Goal: Information Seeking & Learning: Understand process/instructions

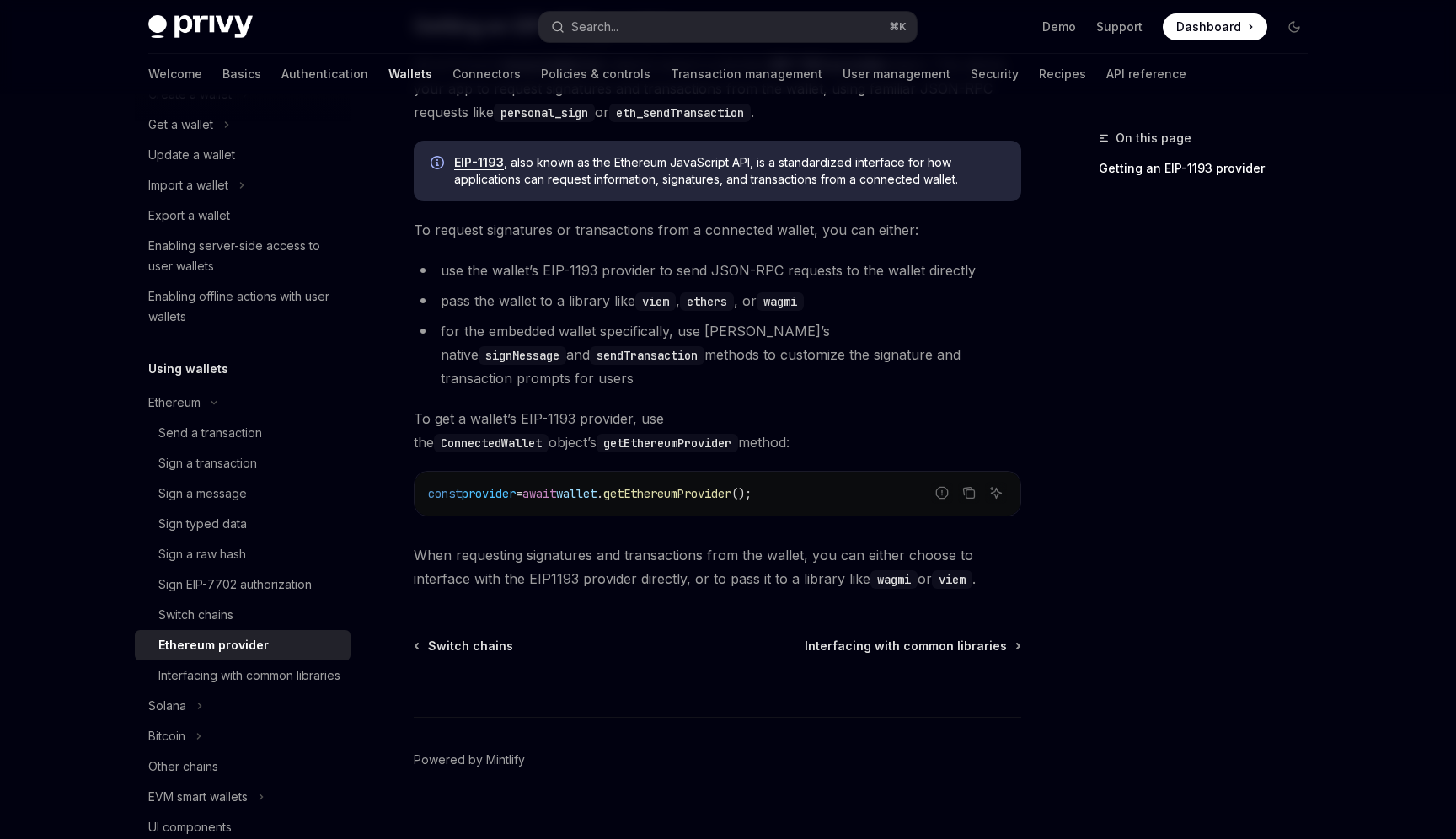
scroll to position [52, 0]
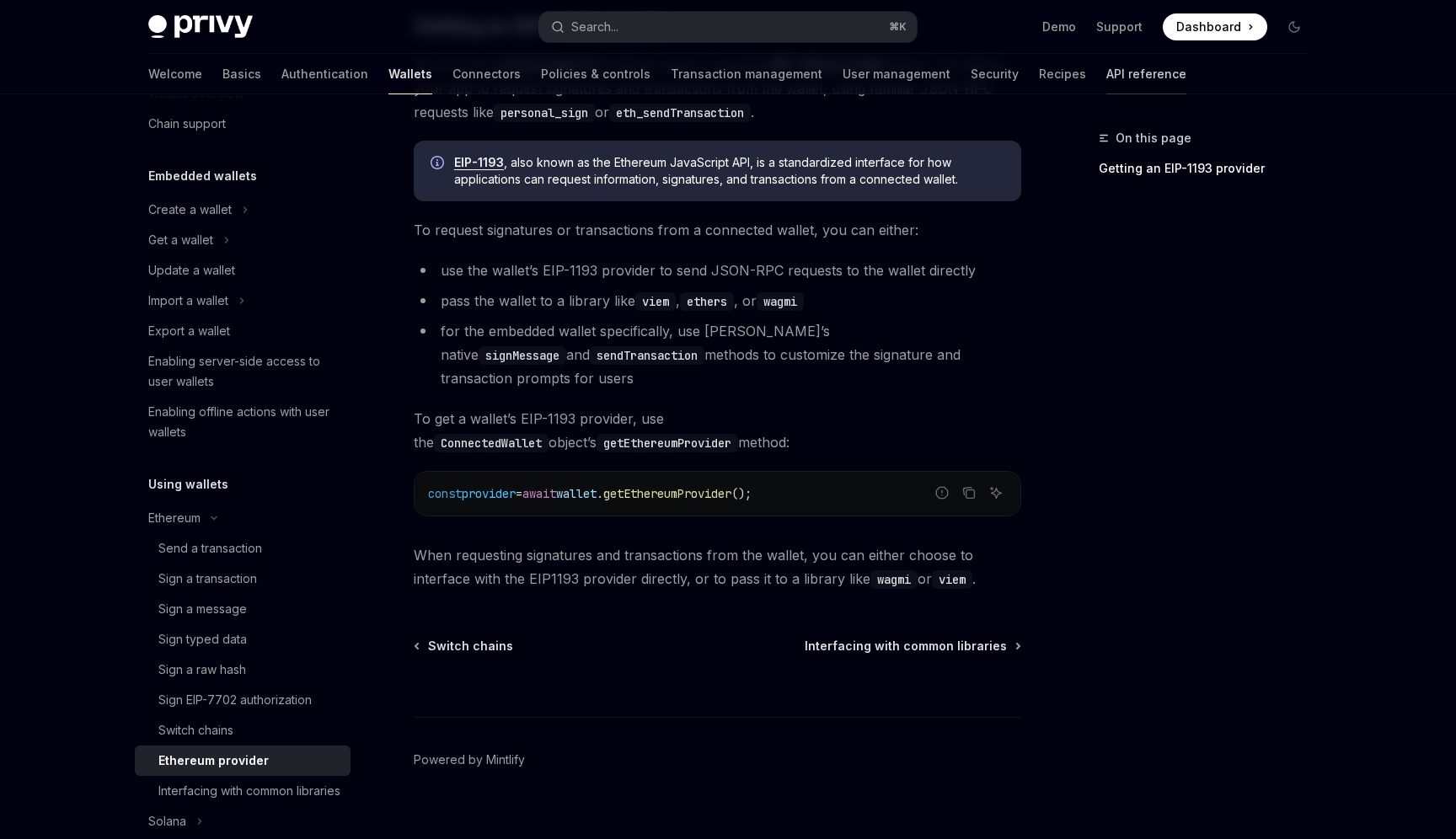
click at [1106, 78] on link "API reference" at bounding box center [1146, 74] width 80 height 40
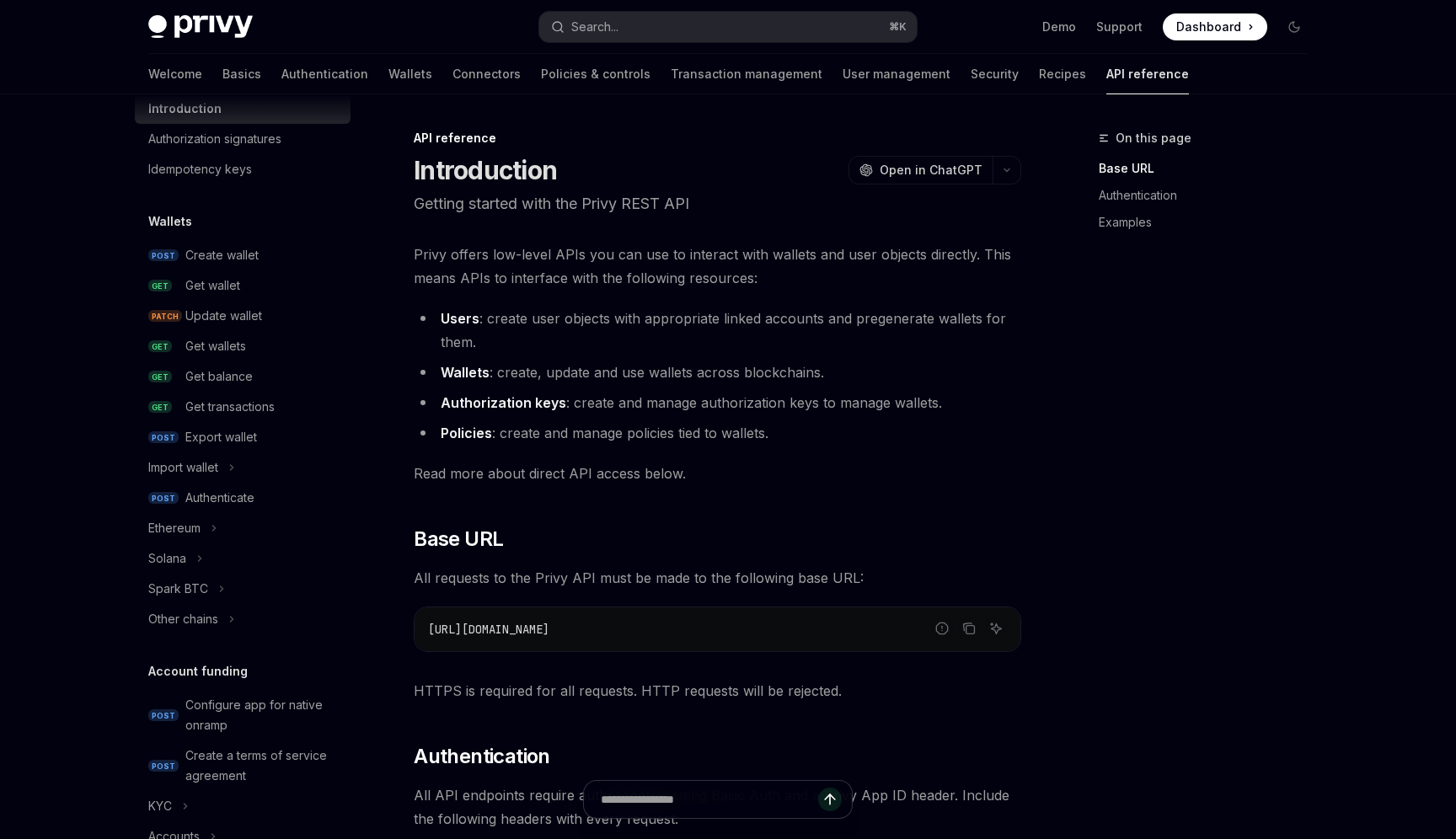
scroll to position [44, 0]
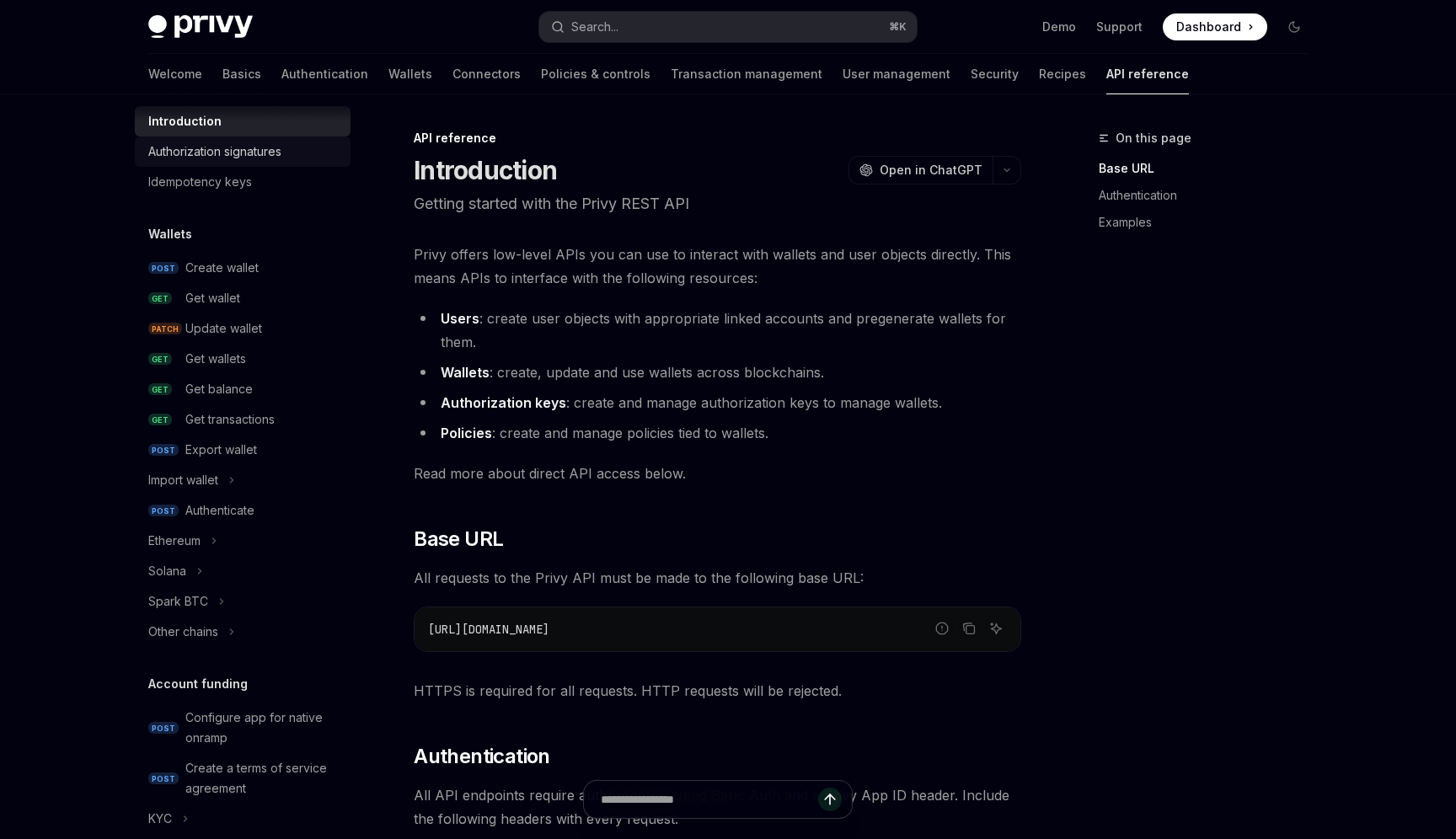
click at [245, 157] on div "Authorization signatures" at bounding box center [214, 151] width 133 height 20
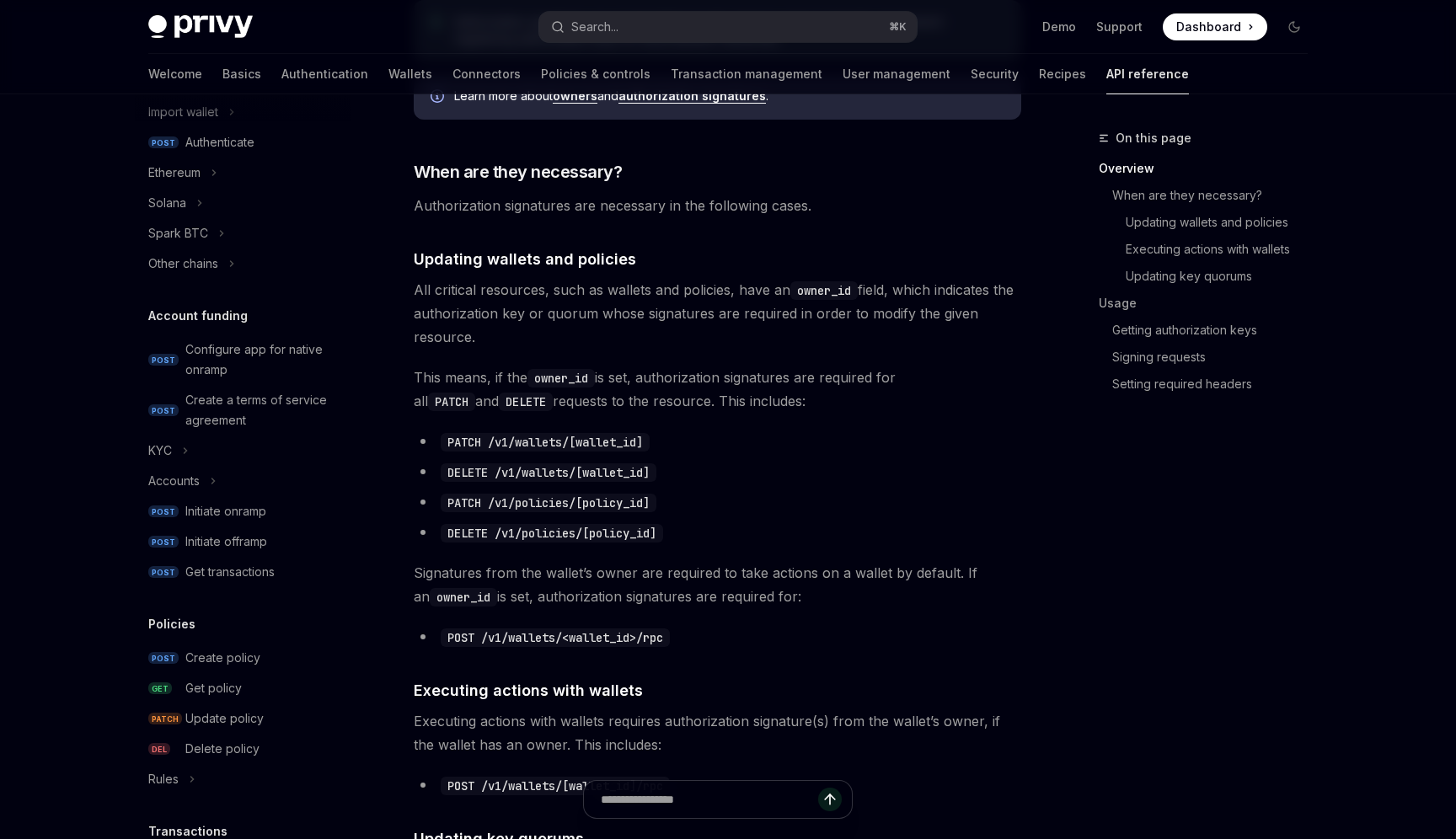
scroll to position [410, 0]
click at [239, 265] on button "Other chains" at bounding box center [243, 265] width 215 height 30
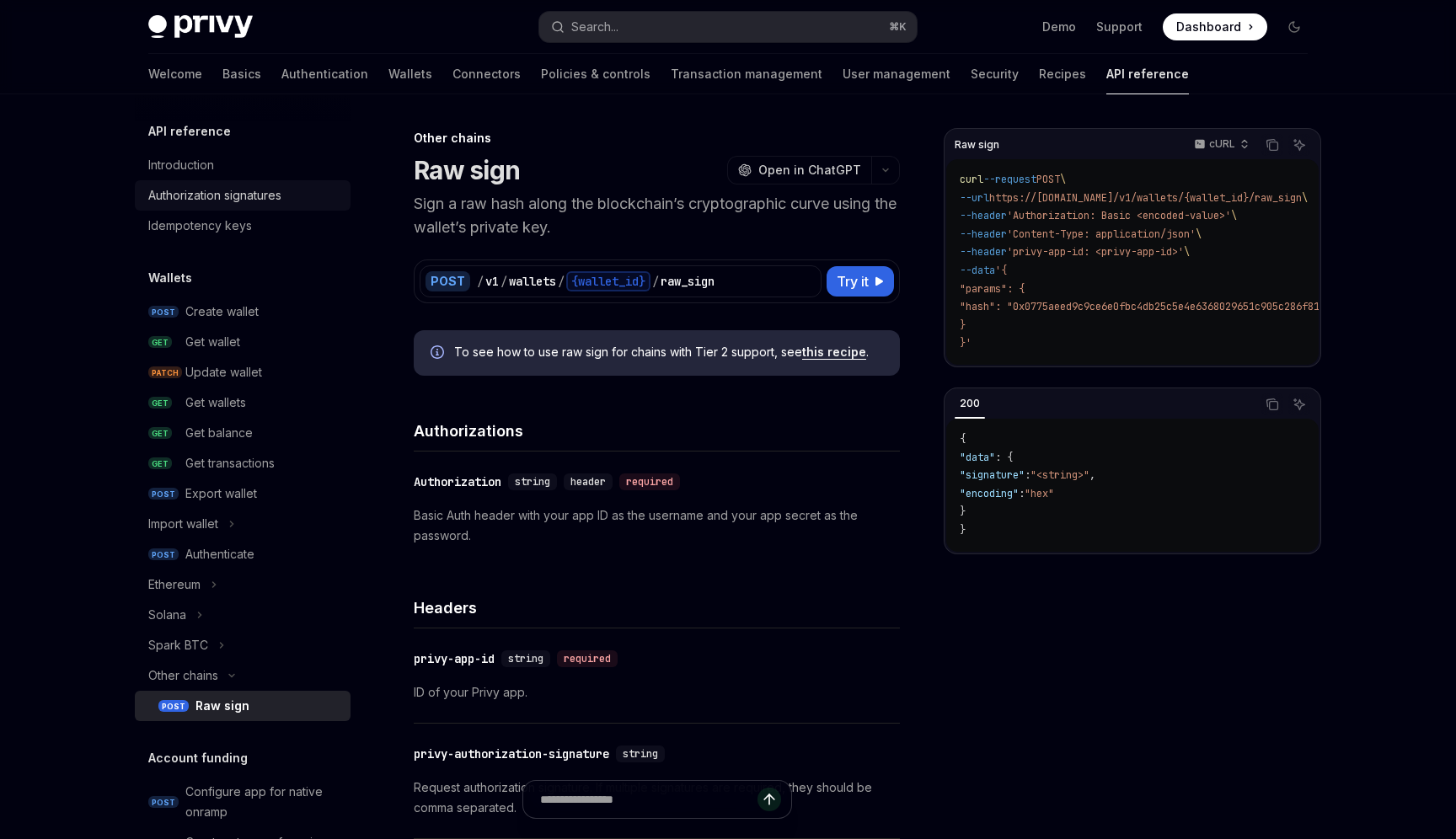
click at [195, 196] on div "Authorization signatures" at bounding box center [214, 195] width 133 height 20
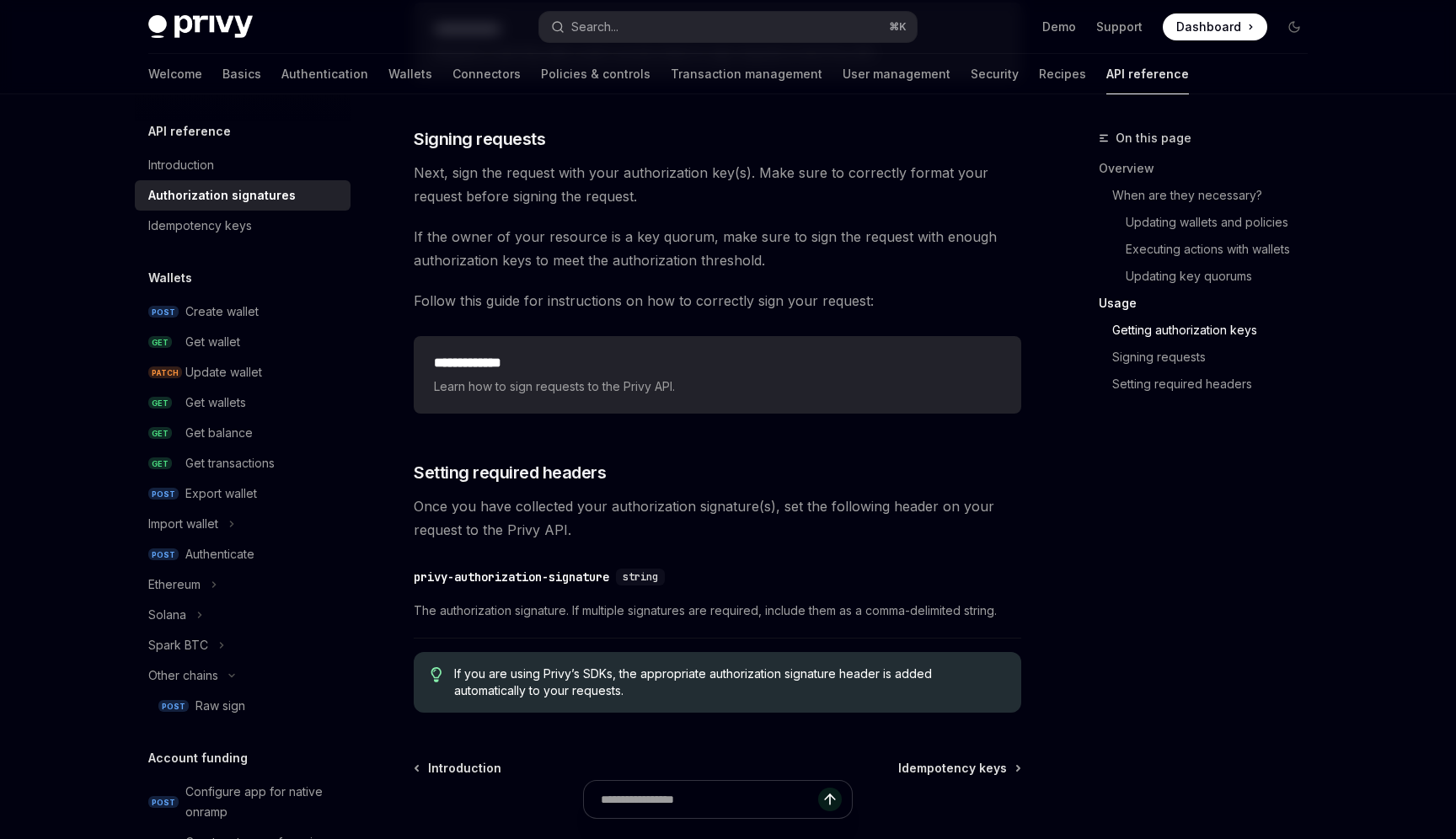
scroll to position [2557, 0]
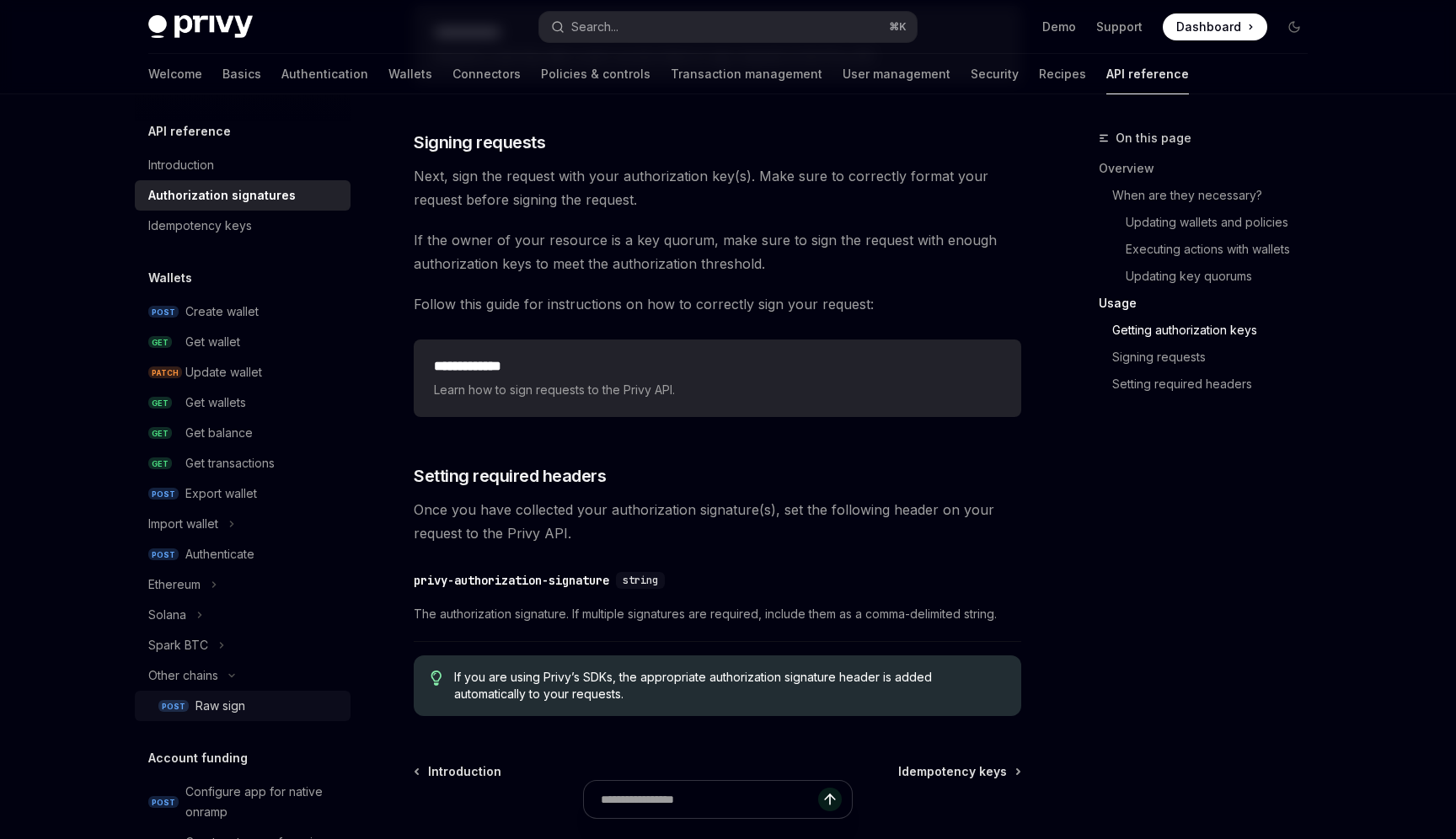
click at [216, 704] on div "Raw sign" at bounding box center [220, 705] width 50 height 20
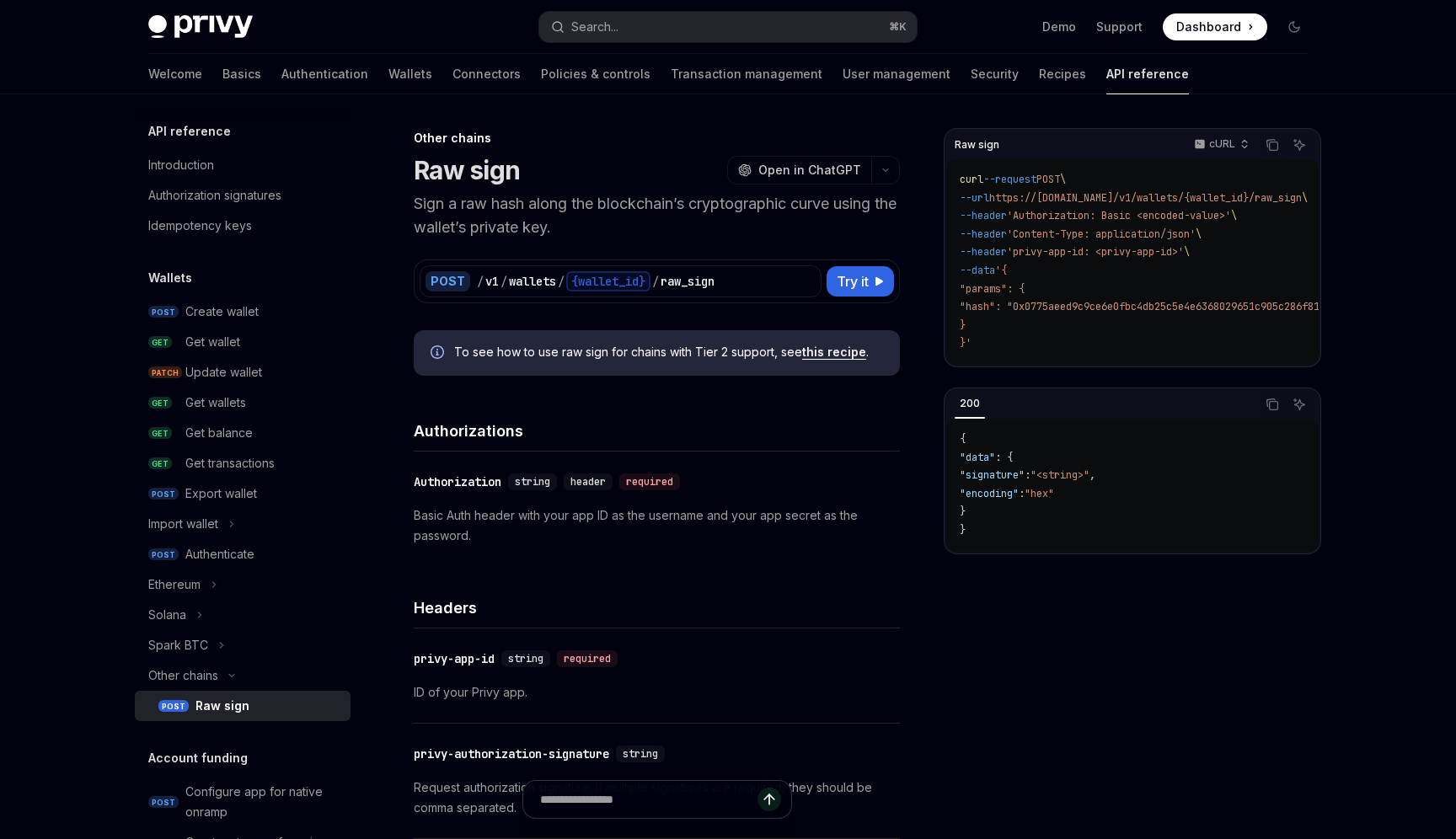
type textarea "*"
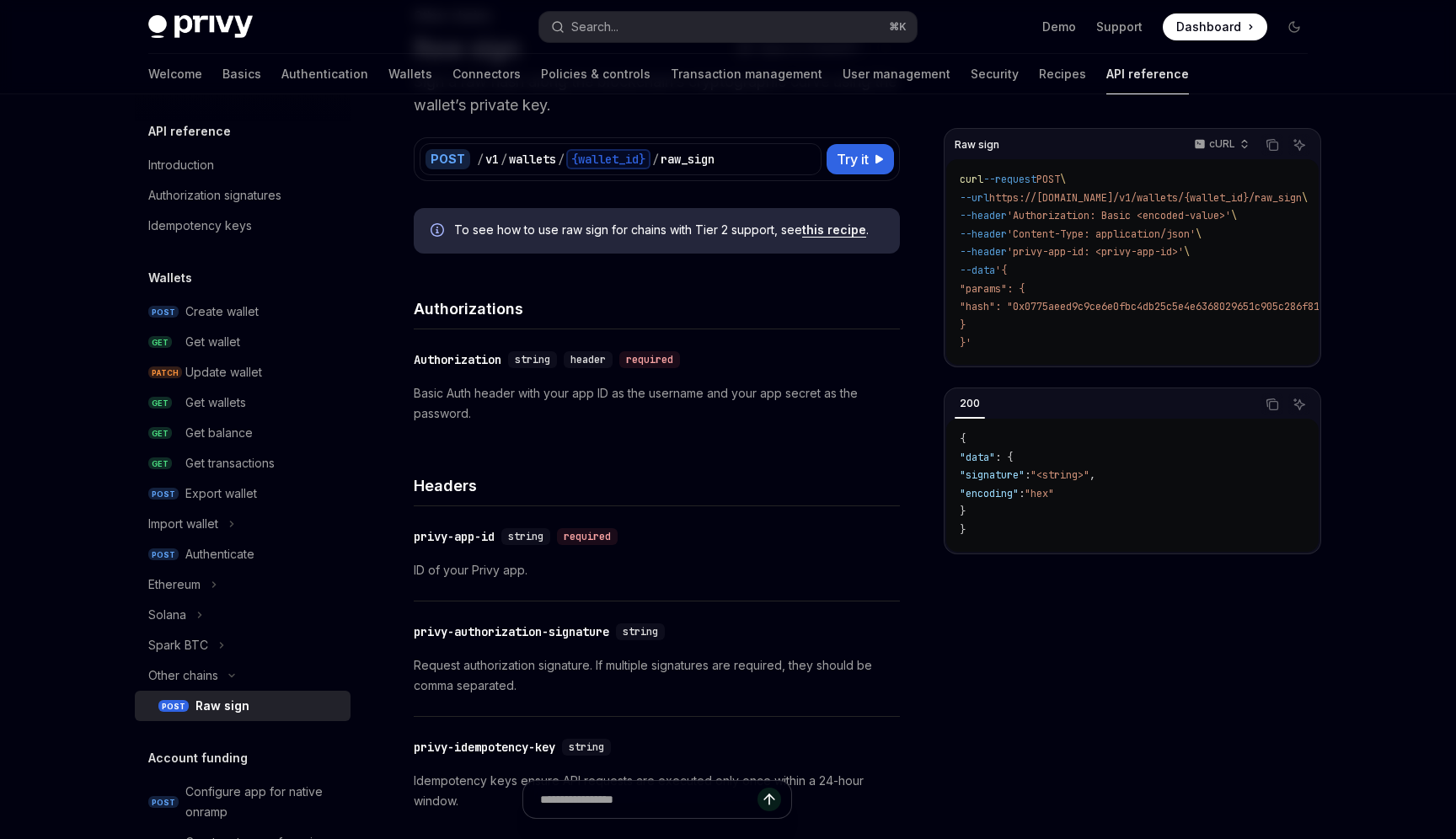
scroll to position [84, 0]
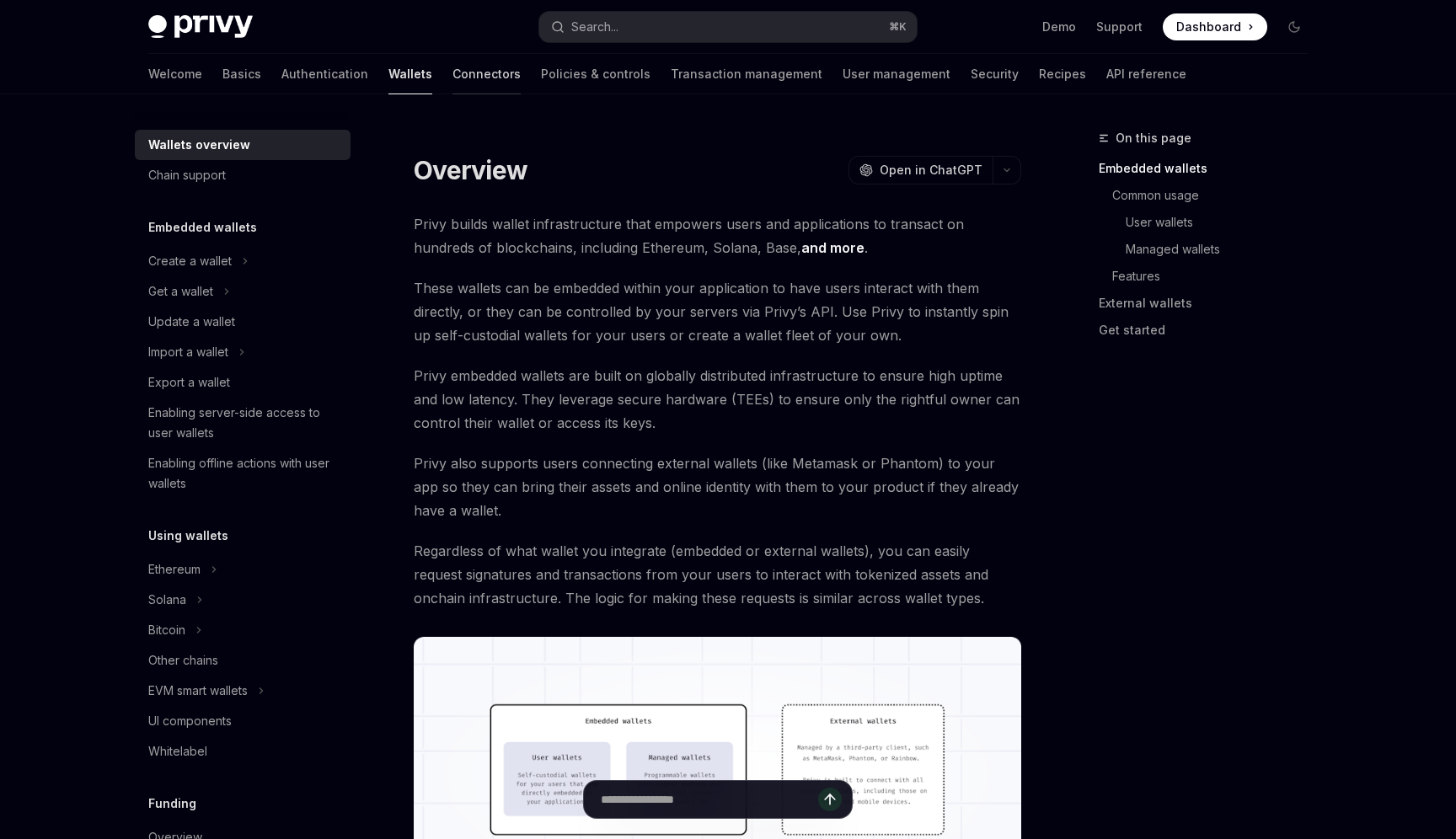
click at [452, 78] on link "Connectors" at bounding box center [486, 74] width 68 height 40
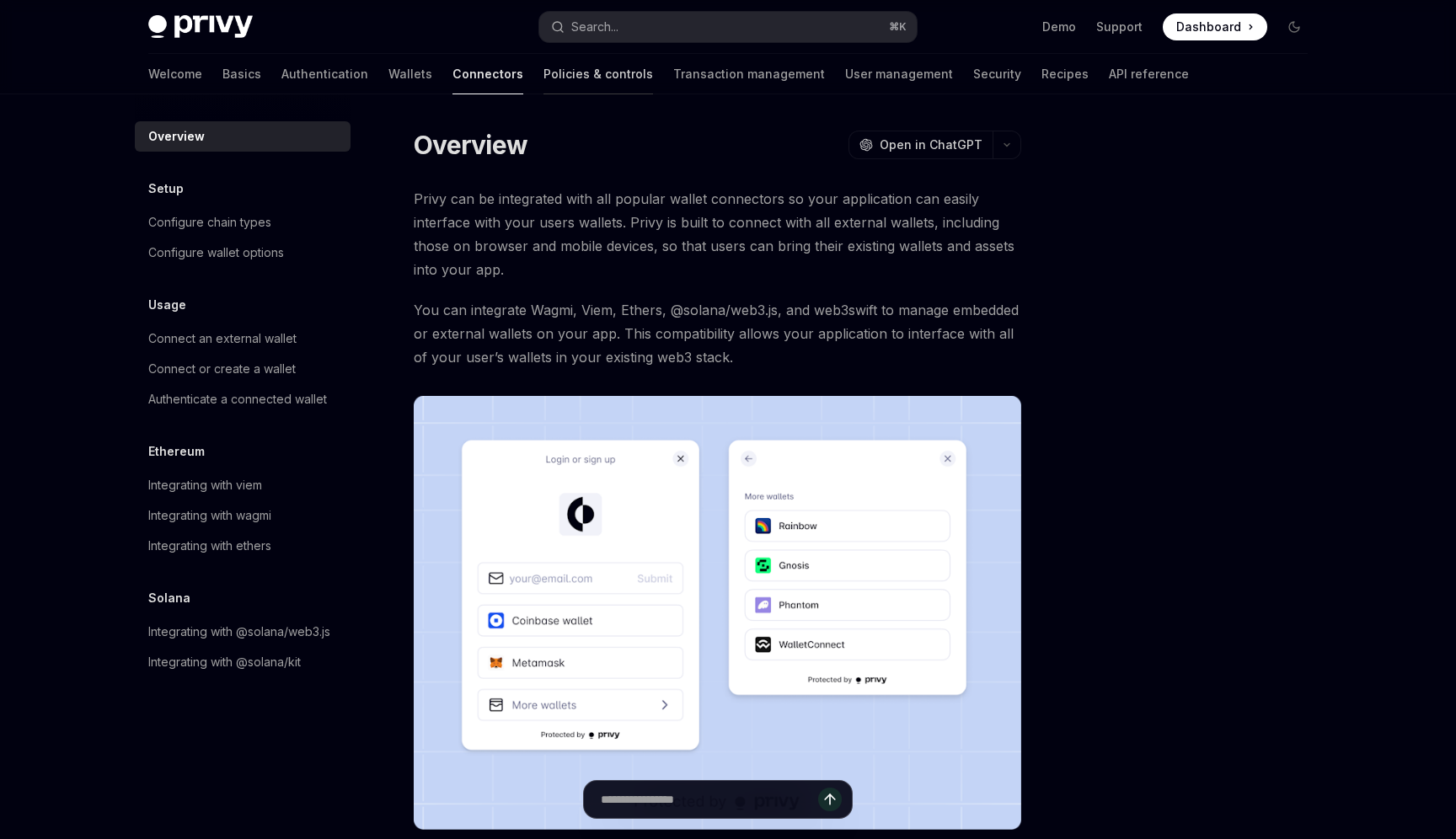
click at [543, 72] on link "Policies & controls" at bounding box center [598, 74] width 109 height 40
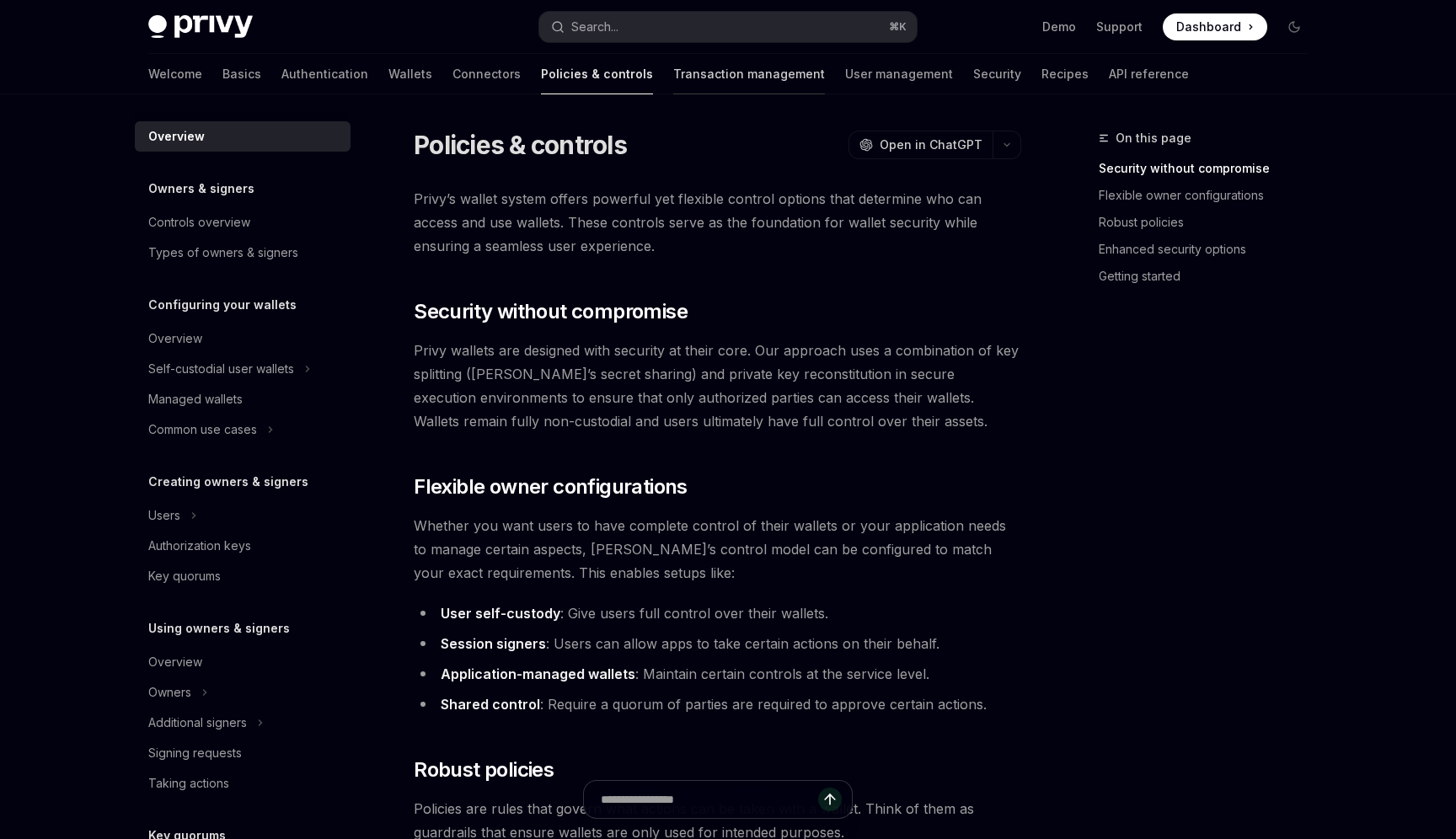
click at [673, 59] on link "Transaction management" at bounding box center [749, 74] width 152 height 40
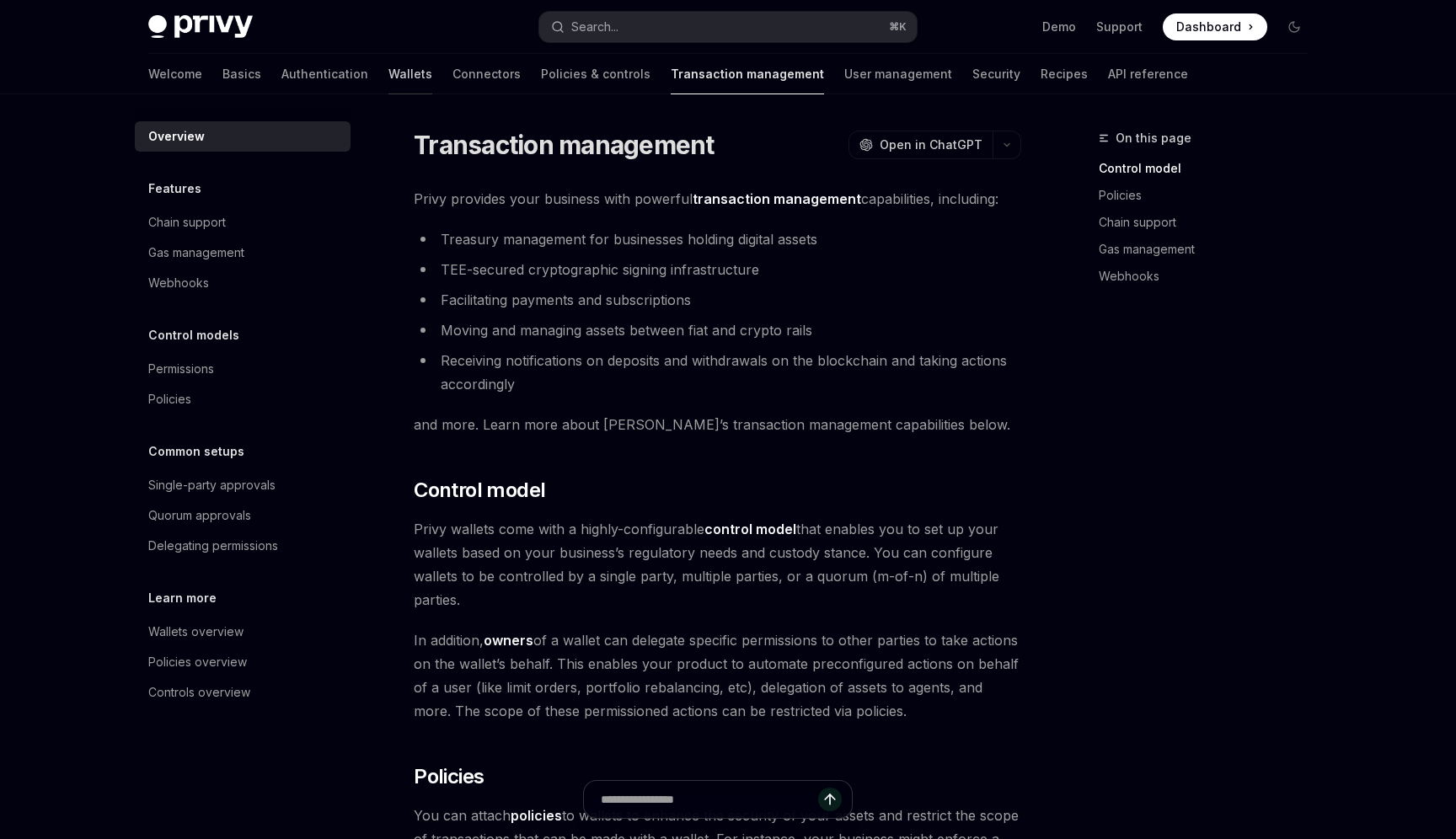
click at [388, 75] on link "Wallets" at bounding box center [410, 74] width 44 height 40
type textarea "*"
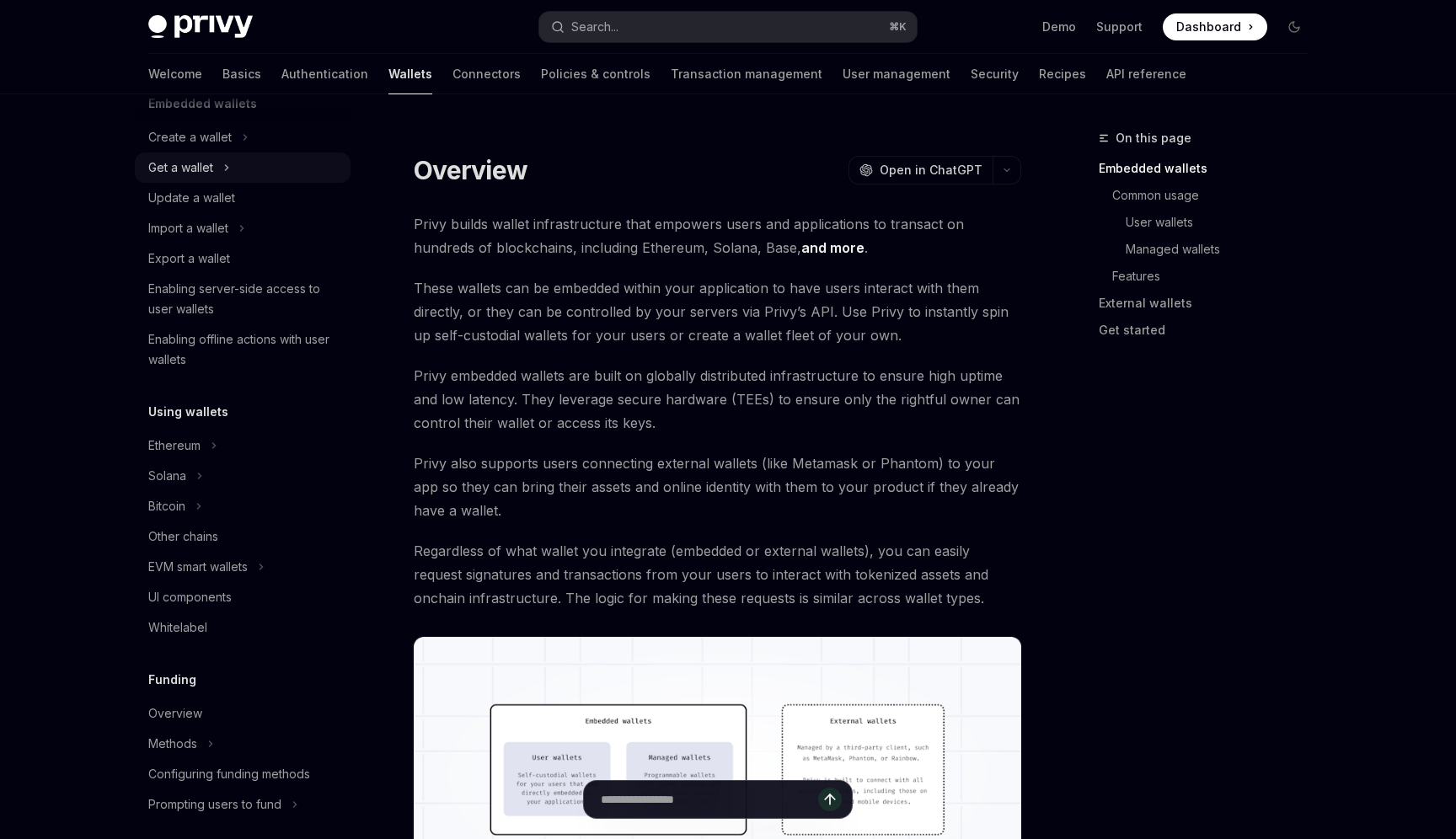
scroll to position [309, 0]
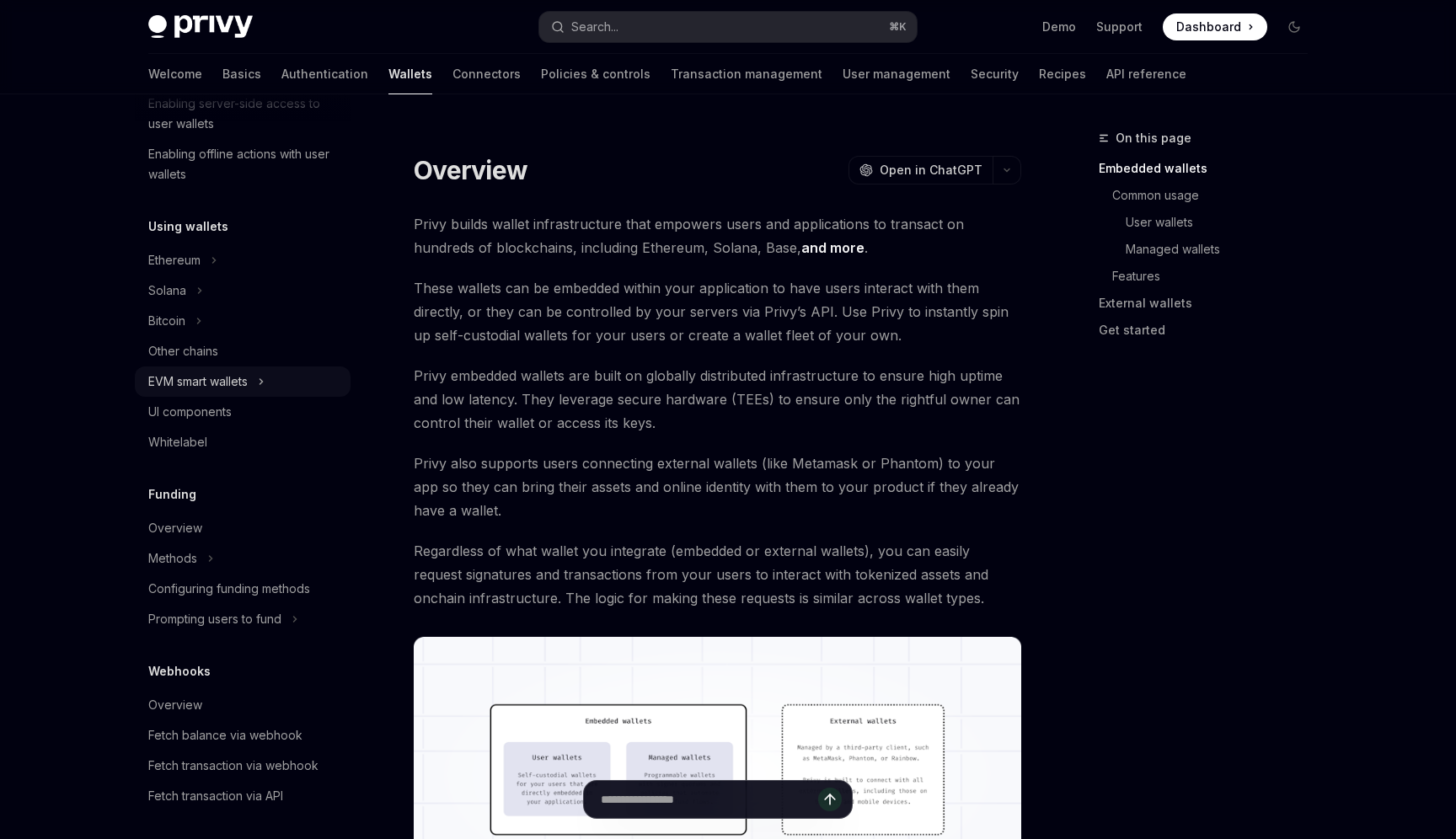
click at [254, 376] on div "EVM smart wallets" at bounding box center [243, 382] width 215 height 30
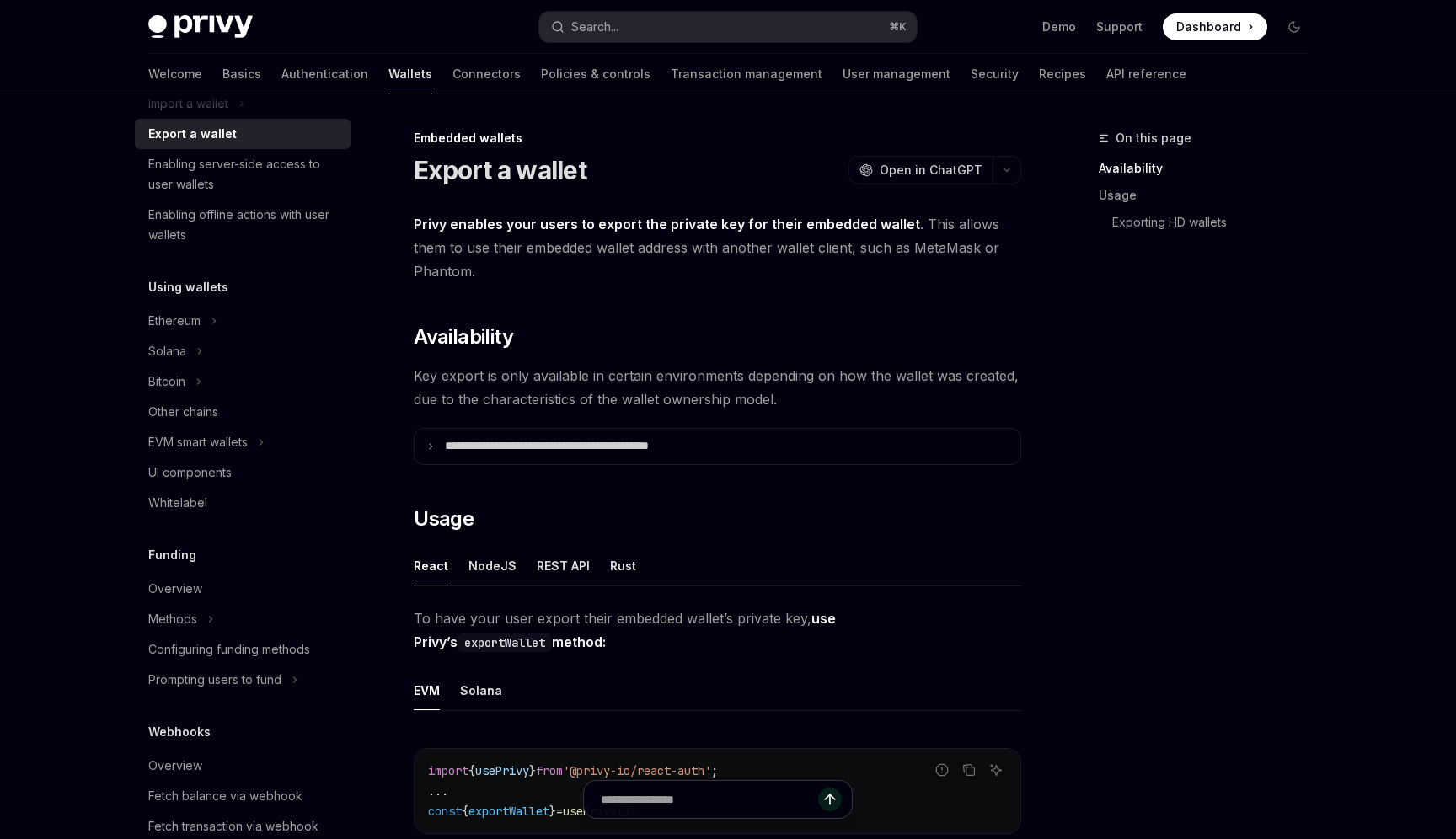
scroll to position [256, 0]
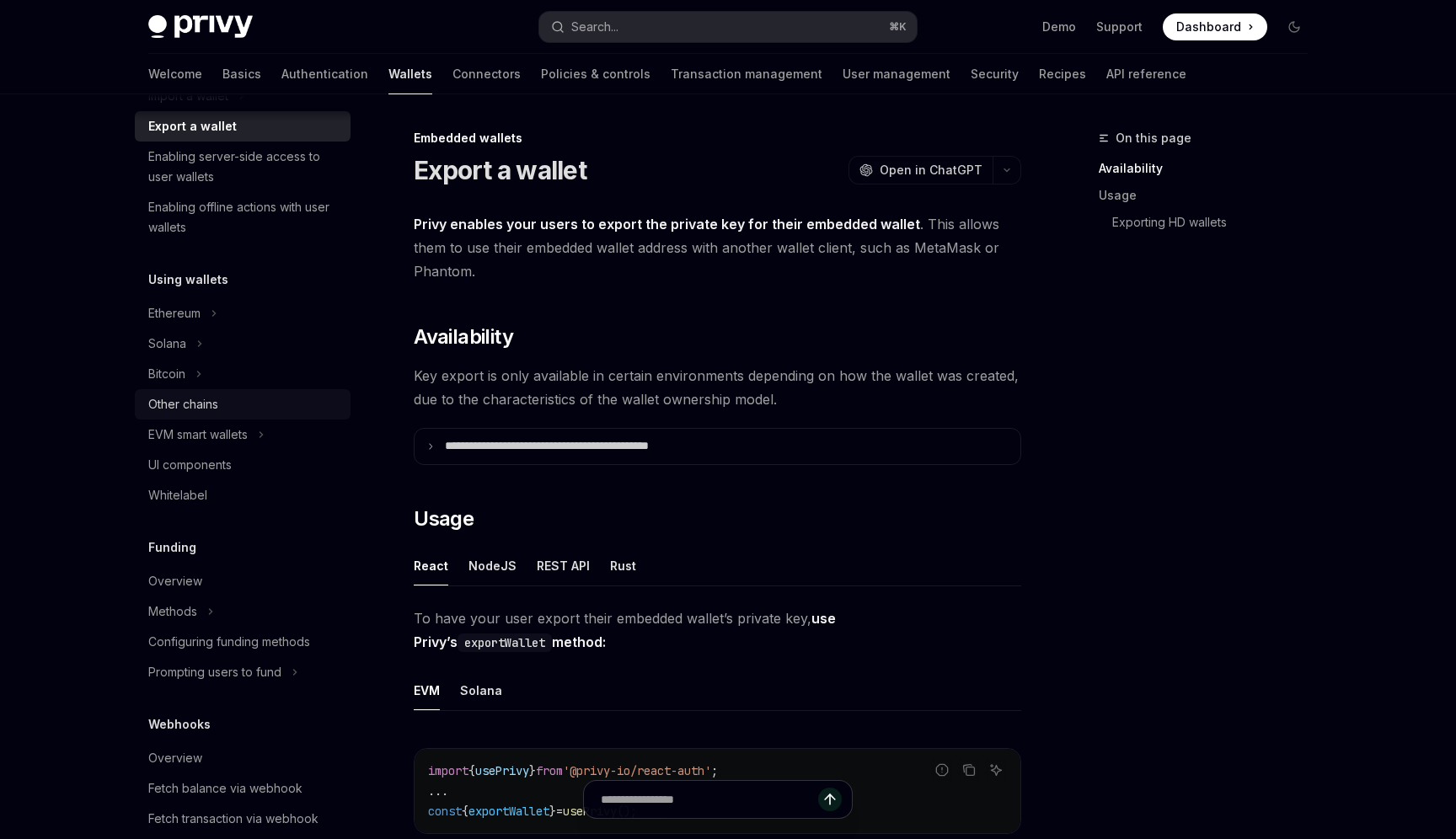
click at [214, 408] on div "Other chains" at bounding box center [183, 404] width 70 height 20
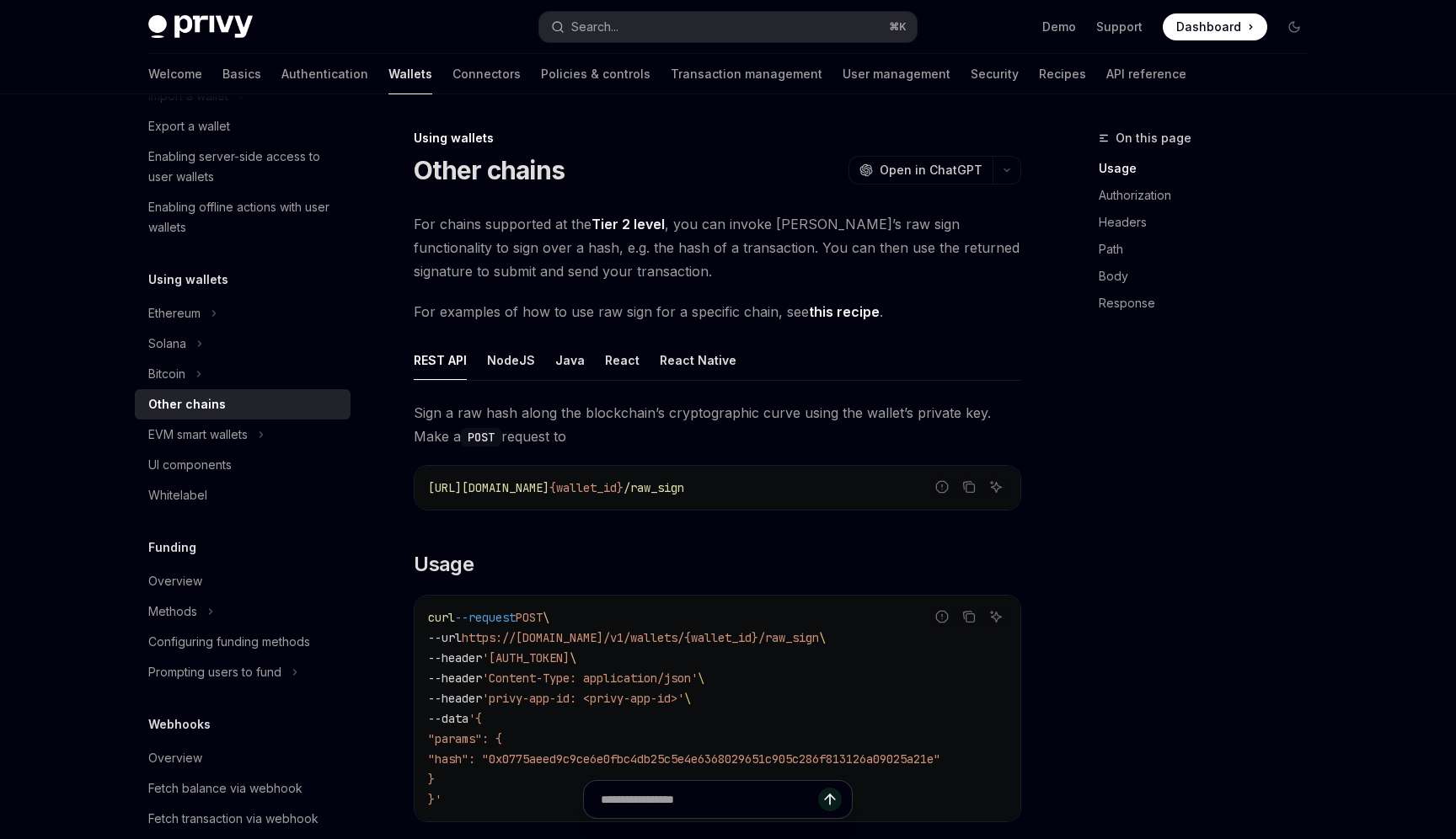
click at [842, 306] on link "this recipe" at bounding box center [844, 312] width 71 height 18
type textarea "*"
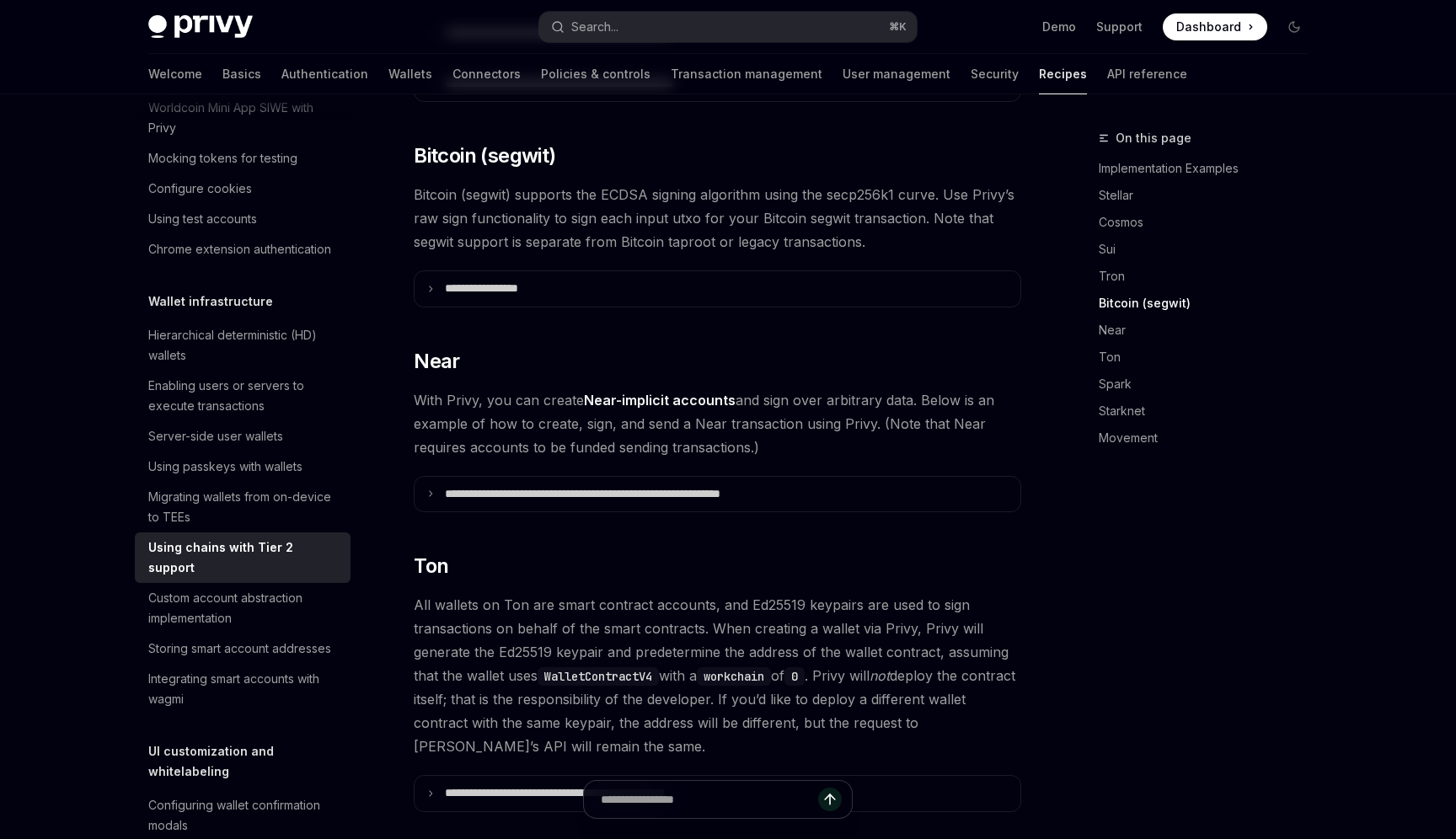
scroll to position [1080, 0]
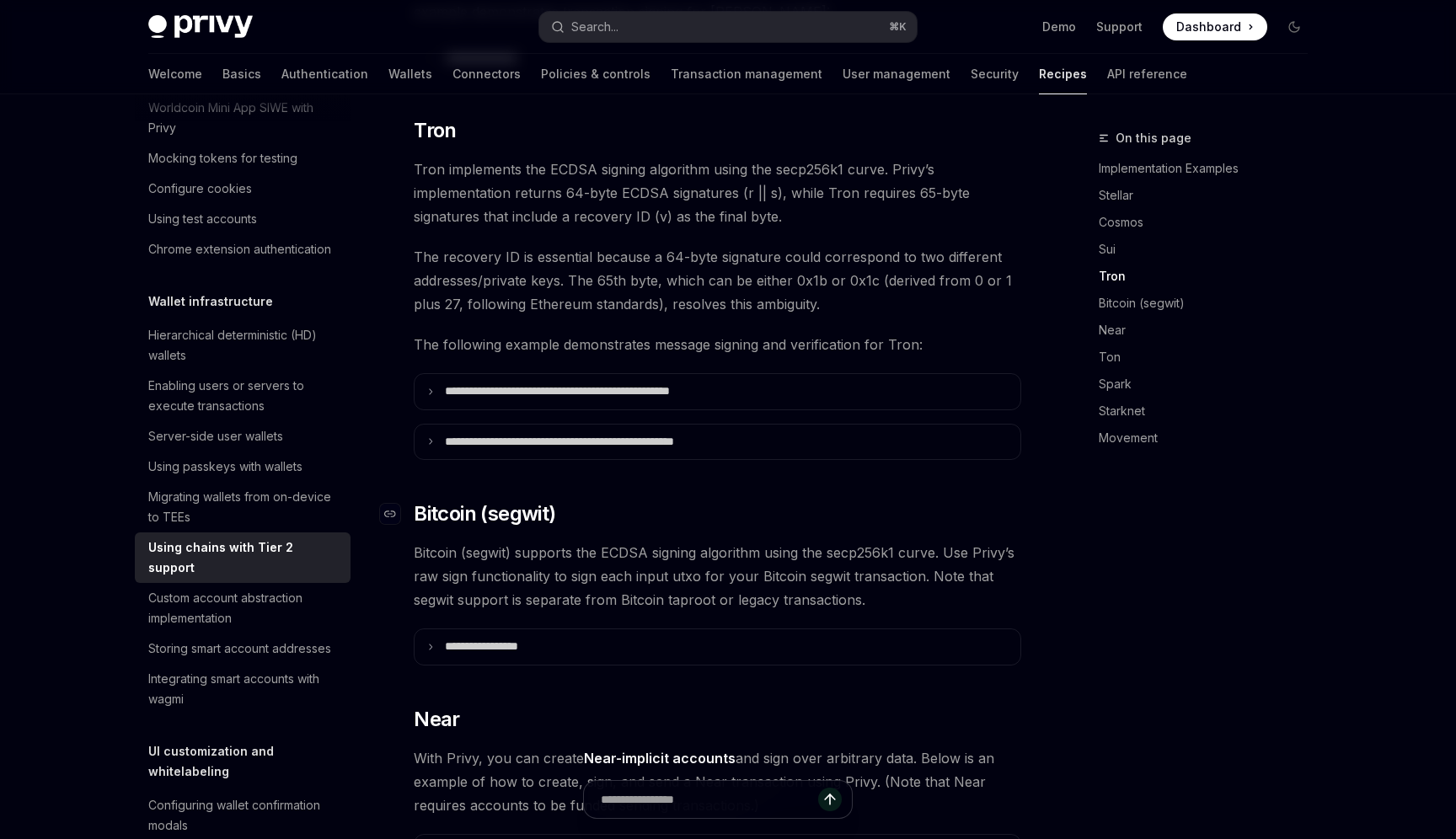
click at [517, 500] on span "Bitcoin (segwit)" at bounding box center [484, 513] width 141 height 27
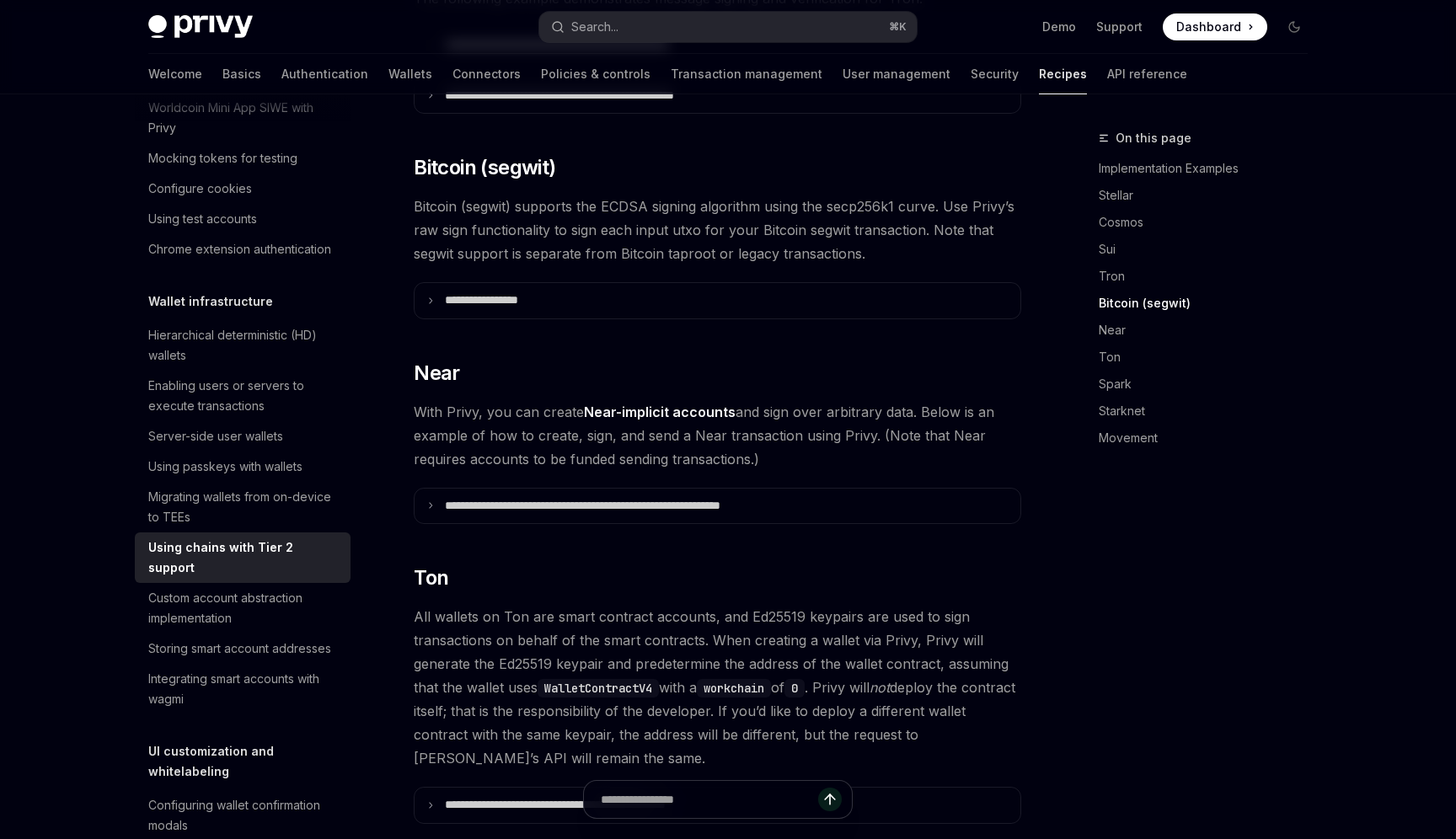
scroll to position [1429, 0]
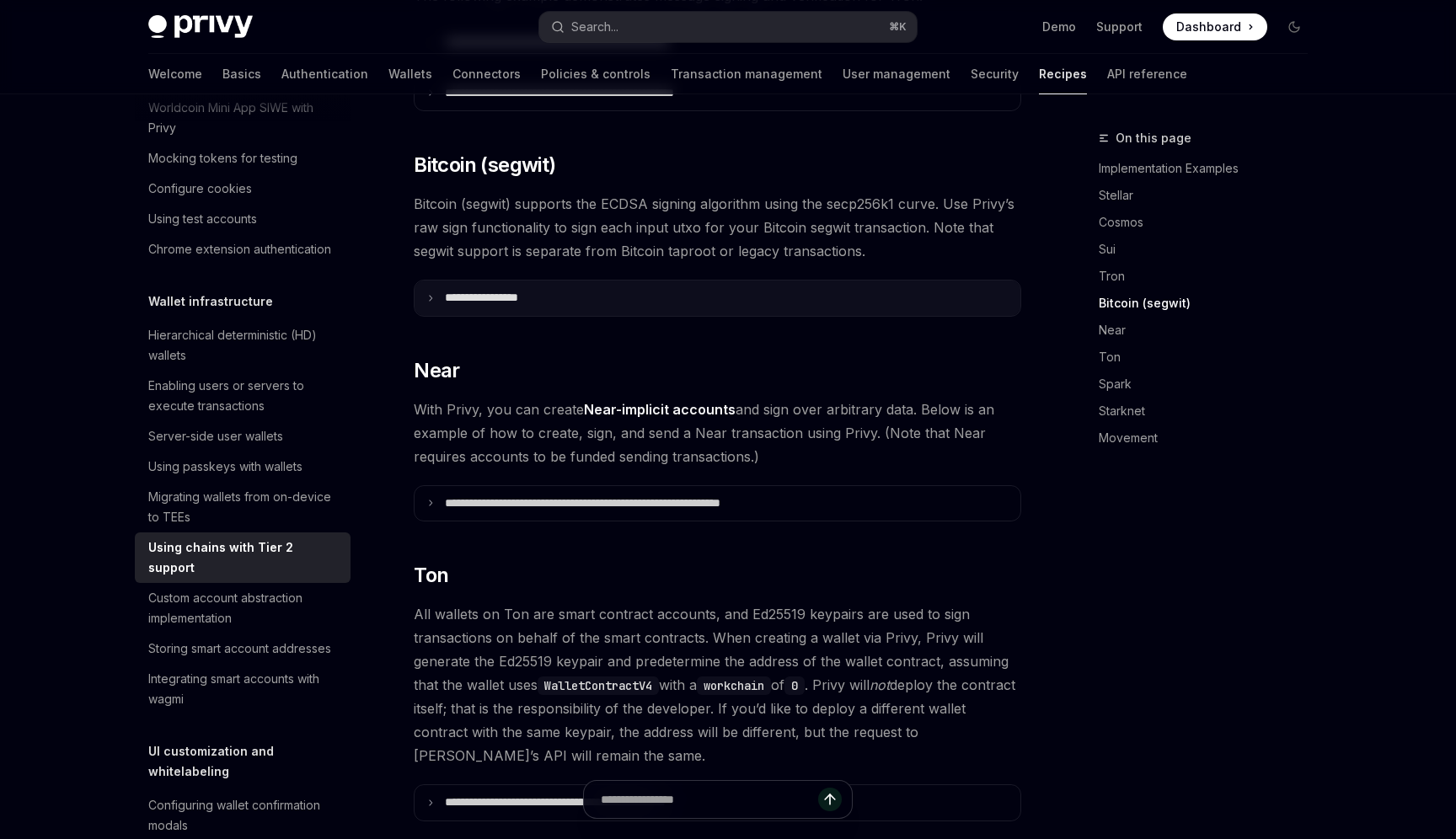
click at [545, 281] on summary "**********" at bounding box center [716, 298] width 605 height 35
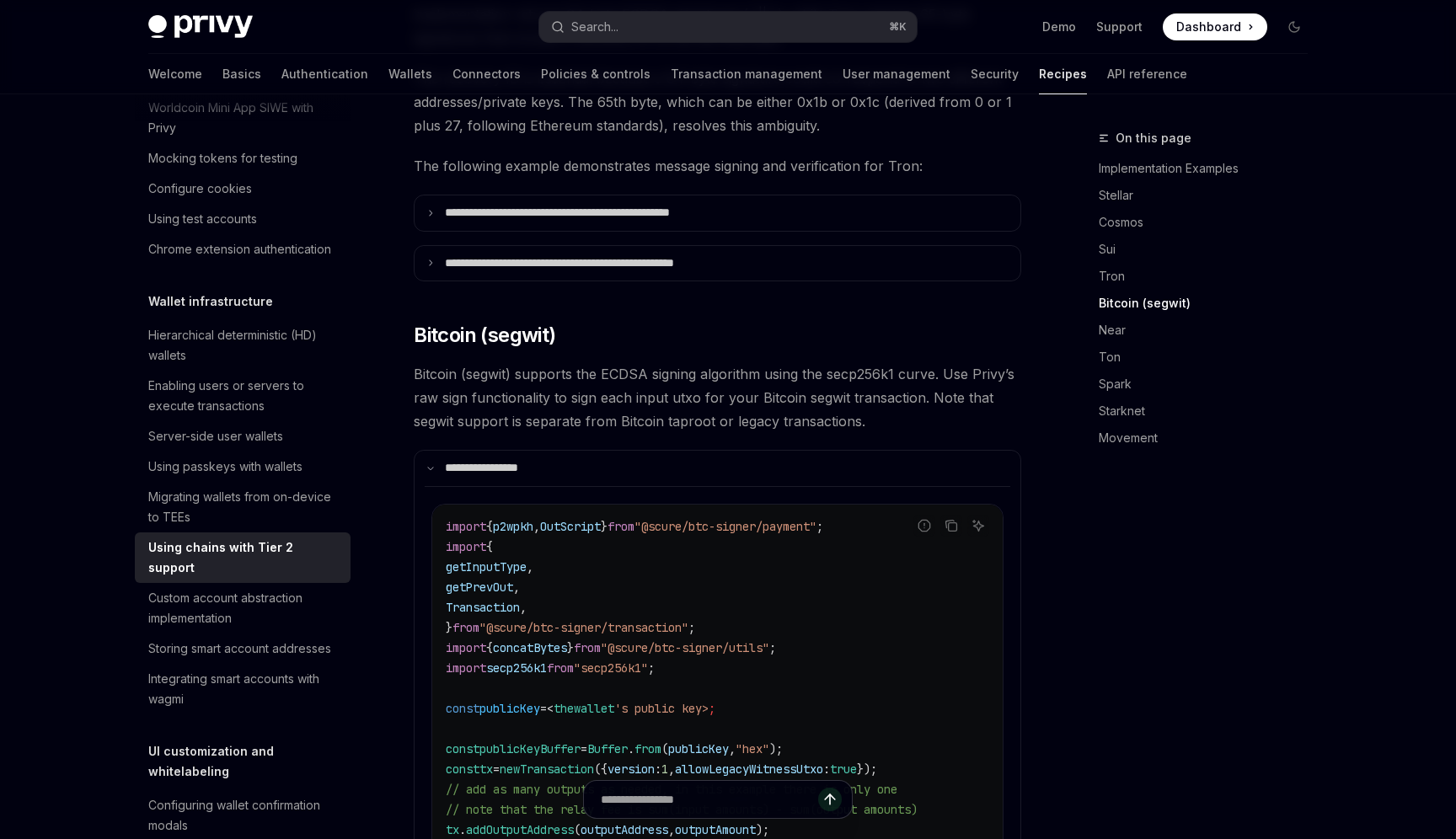
scroll to position [1237, 0]
